Goal: Task Accomplishment & Management: Manage account settings

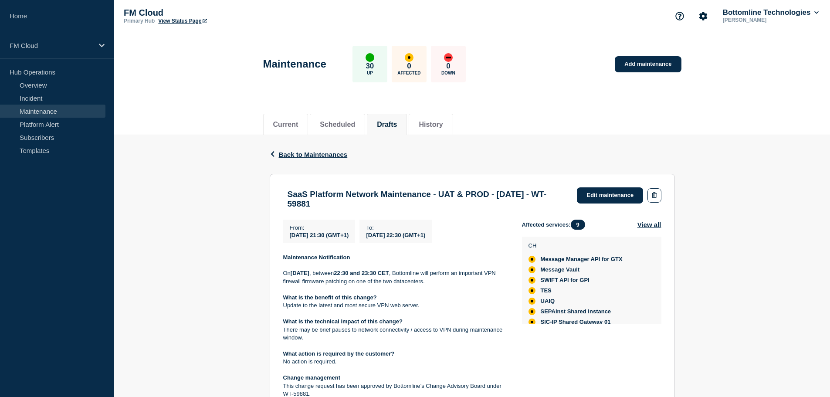
scroll to position [40, 0]
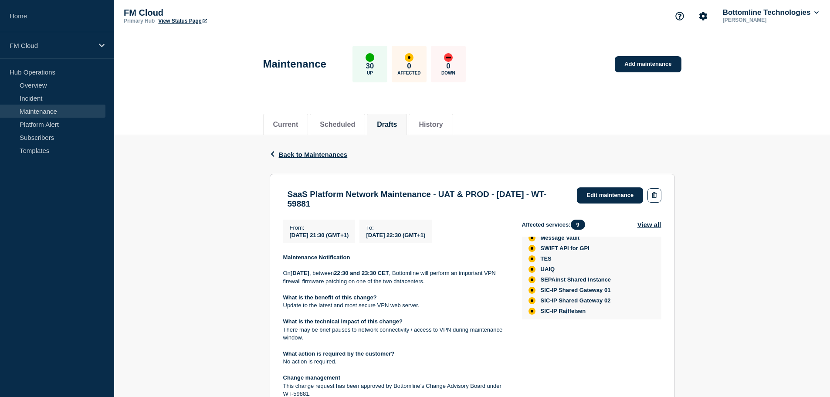
click at [568, 315] on span "SIC-IP Raiffeisen" at bounding box center [563, 311] width 45 height 7
drag, startPoint x: 584, startPoint y: 313, endPoint x: 529, endPoint y: 289, distance: 60.3
click at [529, 289] on ul "Message Manager API for GTX Message Vault SWIFT API for GPI TES UAIQ SEPAinst S…" at bounding box center [576, 269] width 94 height 91
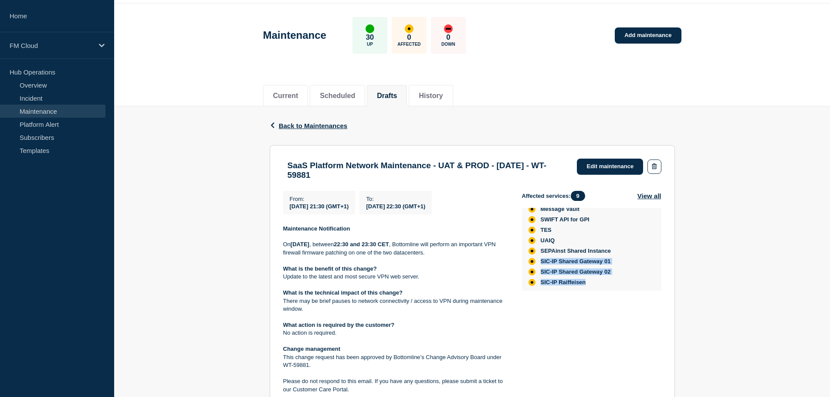
scroll to position [44, 0]
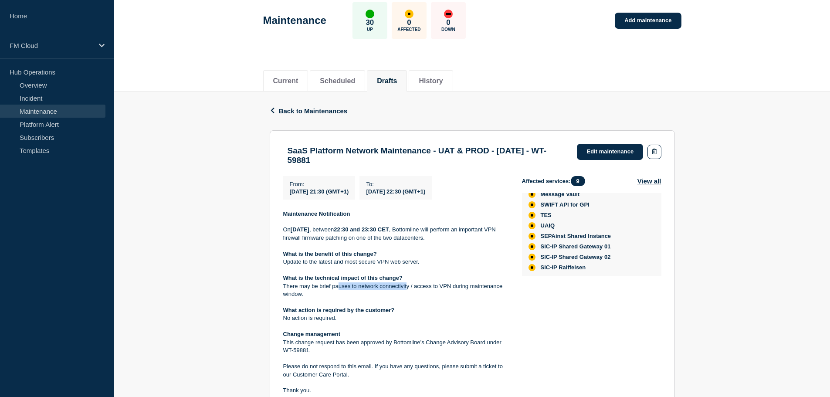
drag, startPoint x: 337, startPoint y: 291, endPoint x: 406, endPoint y: 289, distance: 68.9
click at [406, 289] on p "There may be brief pauses to network connectivity / access to VPN during mainte…" at bounding box center [395, 290] width 225 height 16
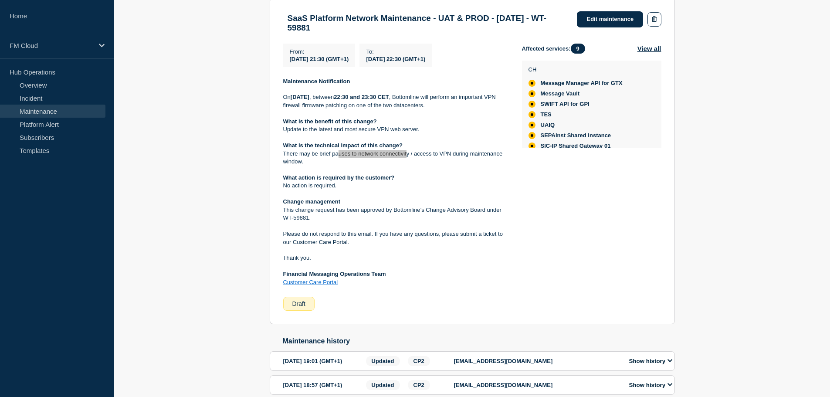
scroll to position [133, 0]
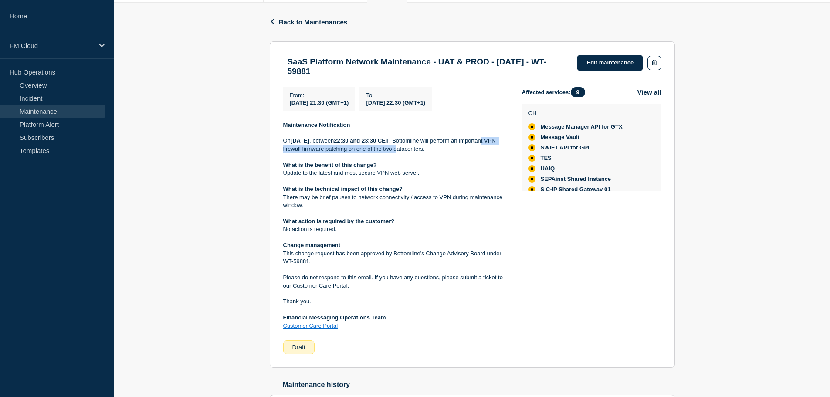
drag, startPoint x: 313, startPoint y: 154, endPoint x: 443, endPoint y: 151, distance: 130.3
click at [443, 151] on p "On Saturday 04 October 2025 , between 22:30 and 23:30 CET , Bottomline will per…" at bounding box center [395, 145] width 225 height 16
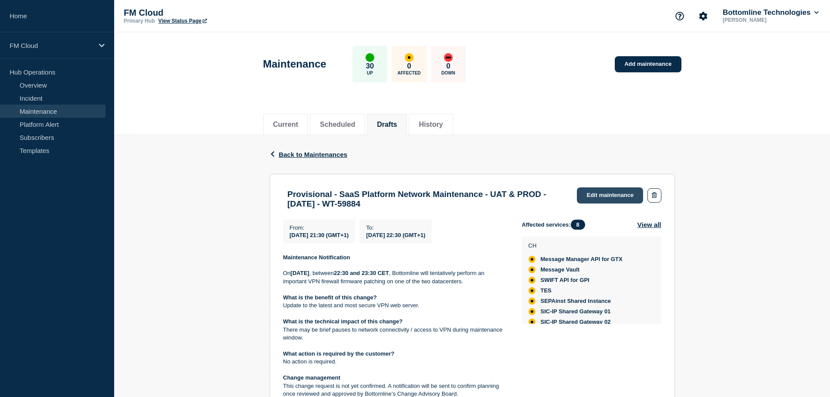
click at [610, 196] on link "Edit maintenance" at bounding box center [610, 195] width 66 height 16
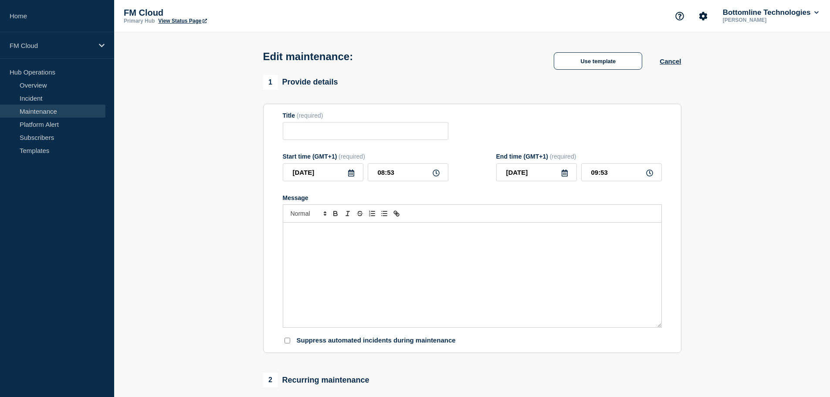
type input "Provisional - SaaS Platform Network Maintenance - UAT & PROD - 07/OCT/2025 - WT…"
type input "2025-10-07"
type input "21:30"
type input "2025-10-07"
type input "22:30"
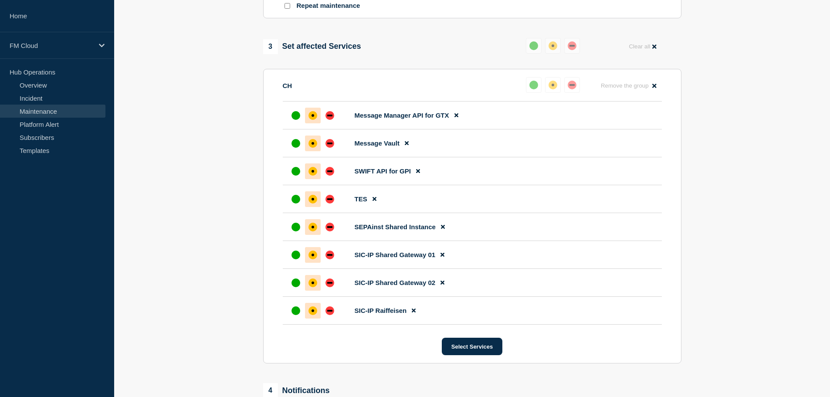
scroll to position [436, 0]
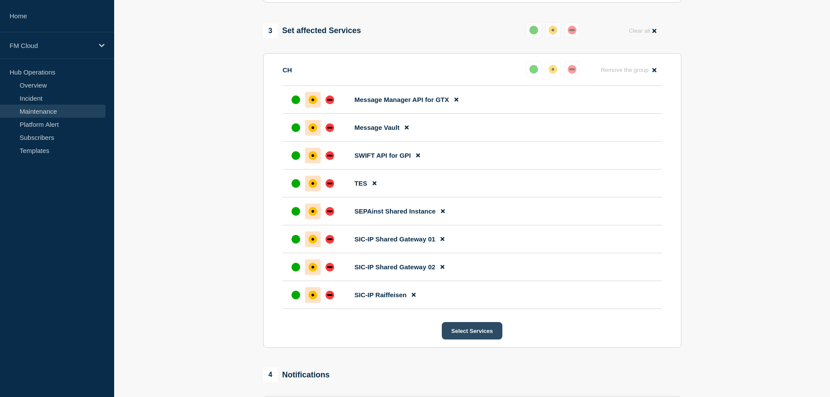
click at [451, 340] on button "Select Services" at bounding box center [472, 330] width 61 height 17
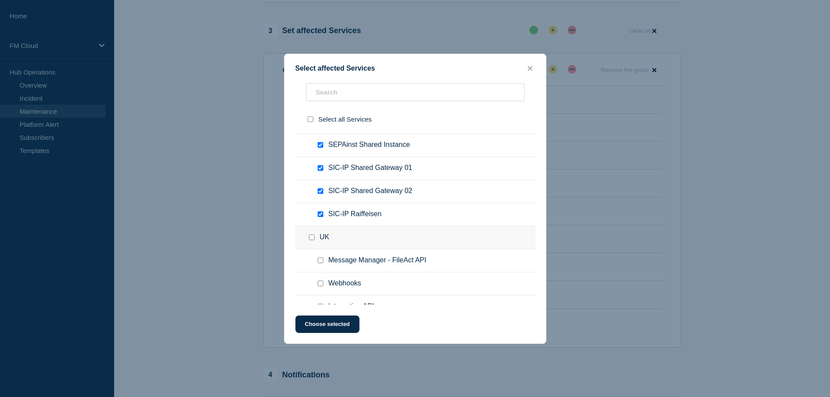
scroll to position [479, 0]
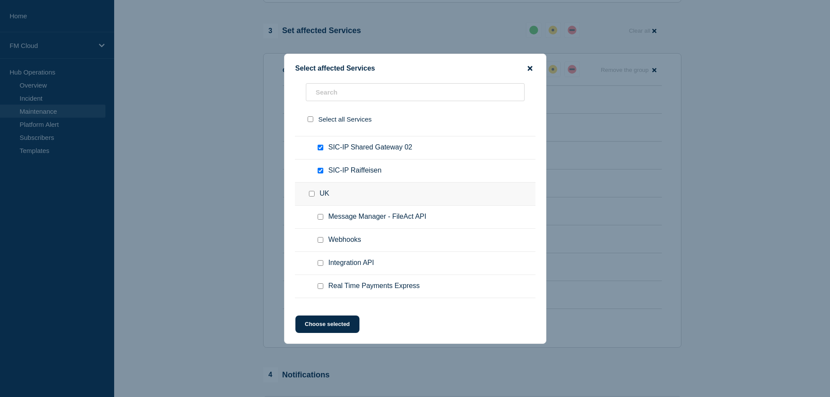
click at [528, 66] on icon "close button" at bounding box center [530, 68] width 5 height 7
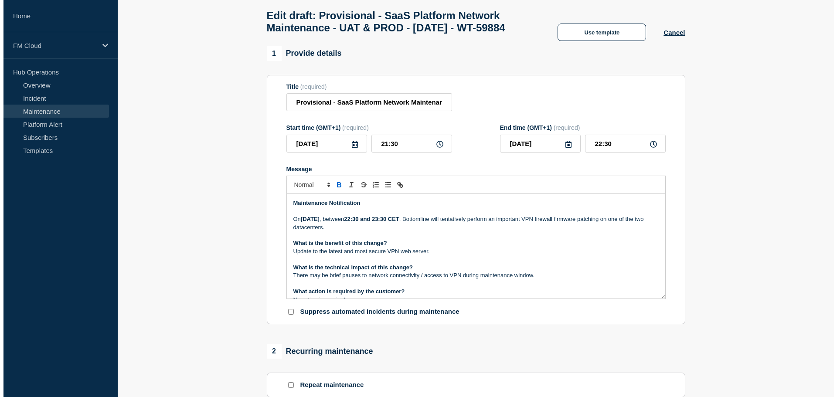
scroll to position [0, 0]
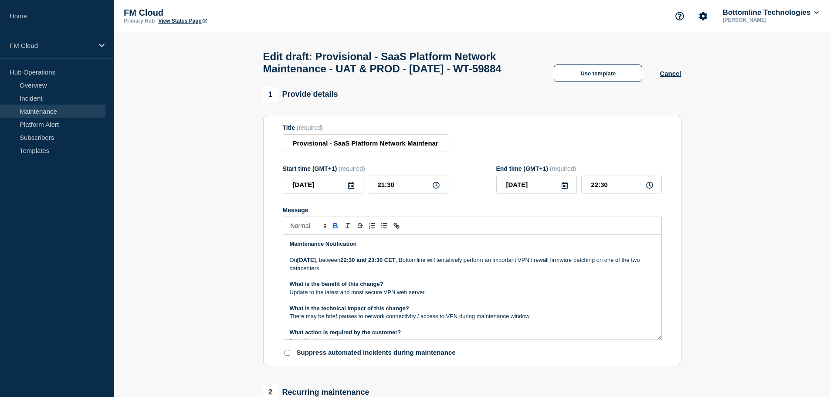
click at [680, 82] on div "Use template Cancel" at bounding box center [609, 73] width 145 height 17
click at [680, 77] on button "Cancel" at bounding box center [670, 73] width 21 height 7
